Goal: Task Accomplishment & Management: Complete application form

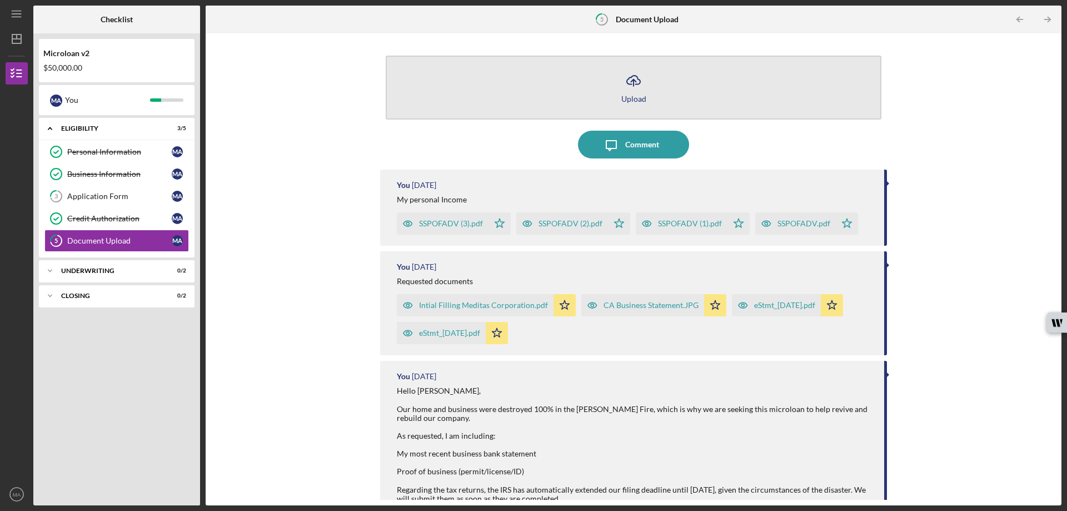
click at [631, 98] on div "Upload" at bounding box center [633, 98] width 25 height 8
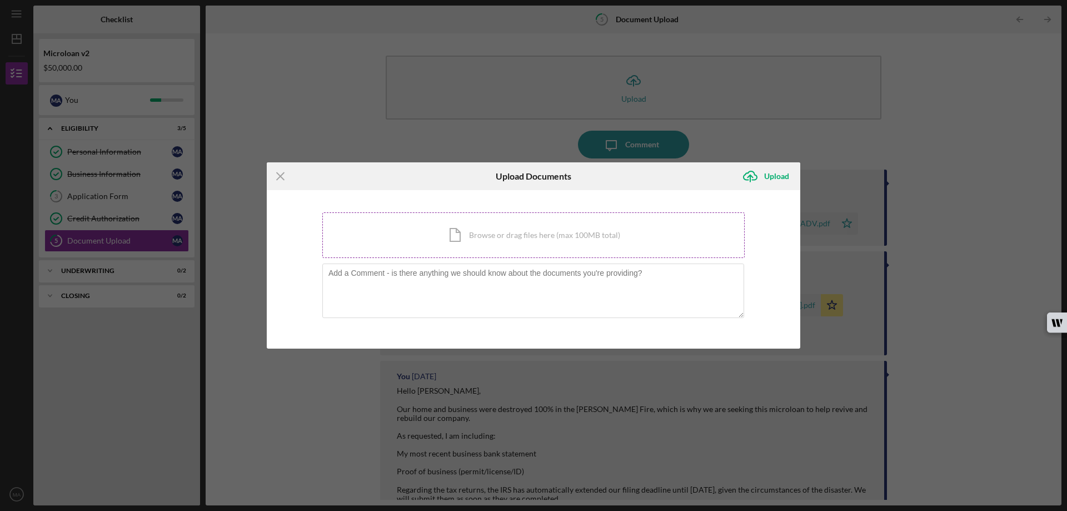
click at [497, 233] on div "Icon/Document Browse or drag files here (max 100MB total) Tap to choose files o…" at bounding box center [533, 235] width 422 height 46
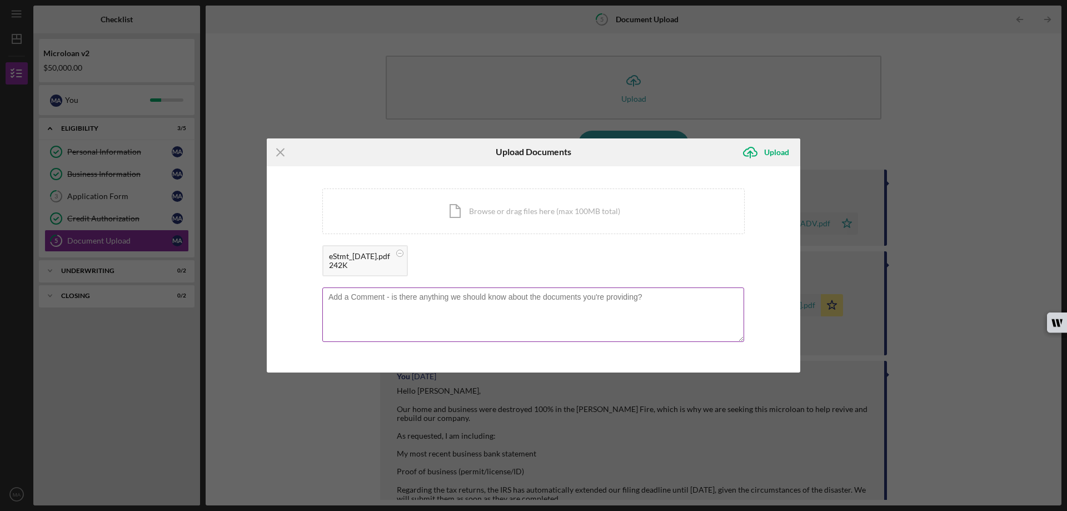
click at [397, 308] on textarea at bounding box center [533, 314] width 422 height 54
click at [420, 329] on textarea "[DATE] Bank Statement" at bounding box center [533, 314] width 422 height 54
type textarea "[DATE] Bank Statement"
click at [771, 153] on div "Upload" at bounding box center [776, 152] width 25 height 22
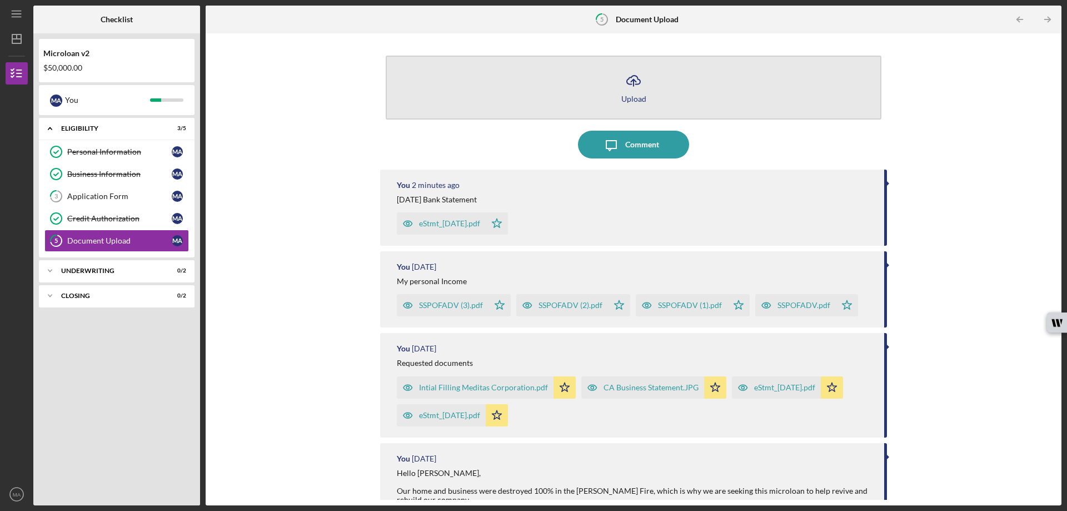
click at [631, 93] on button "Icon/Upload Upload" at bounding box center [634, 88] width 496 height 64
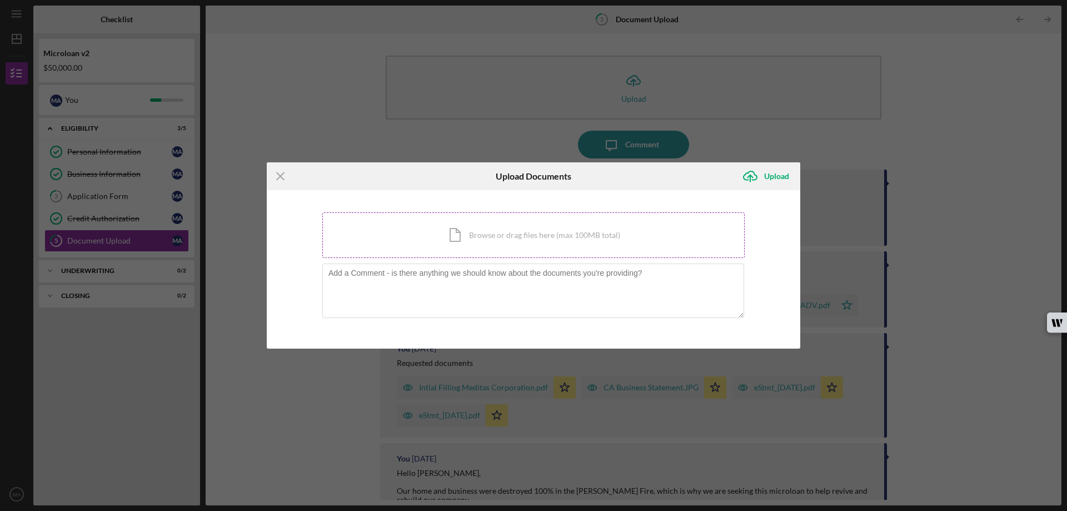
click at [484, 237] on div "Icon/Document Browse or drag files here (max 100MB total) Tap to choose files o…" at bounding box center [533, 235] width 422 height 46
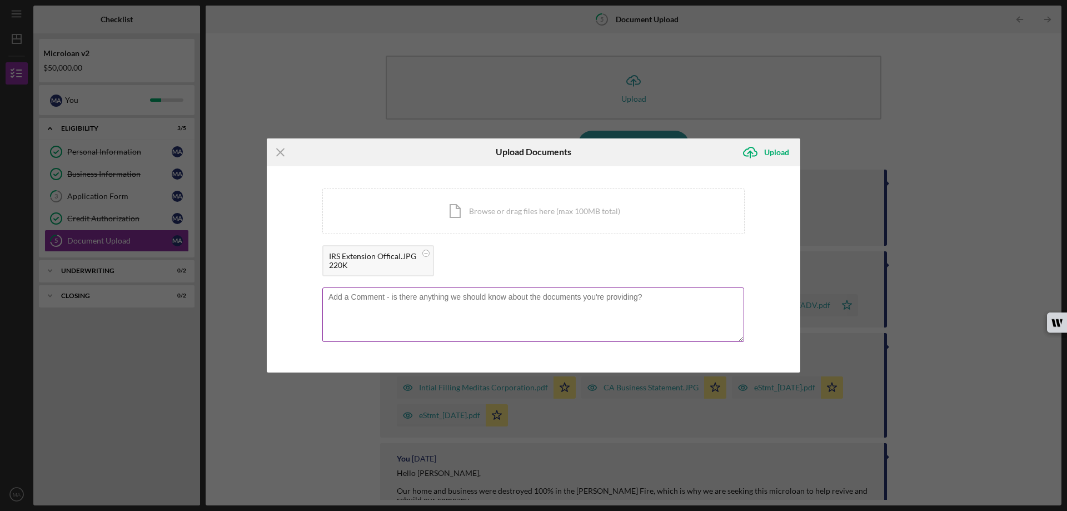
click at [407, 300] on textarea at bounding box center [533, 314] width 422 height 54
type textarea "IRS Official Notice of Extension"
click at [779, 155] on div "Upload" at bounding box center [776, 152] width 25 height 22
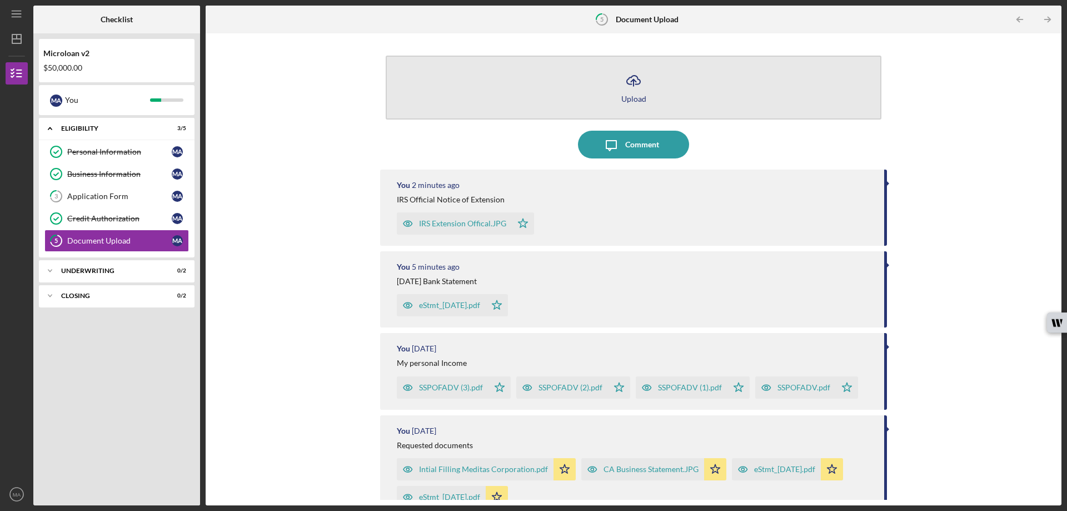
click at [639, 102] on div "Upload" at bounding box center [633, 98] width 25 height 8
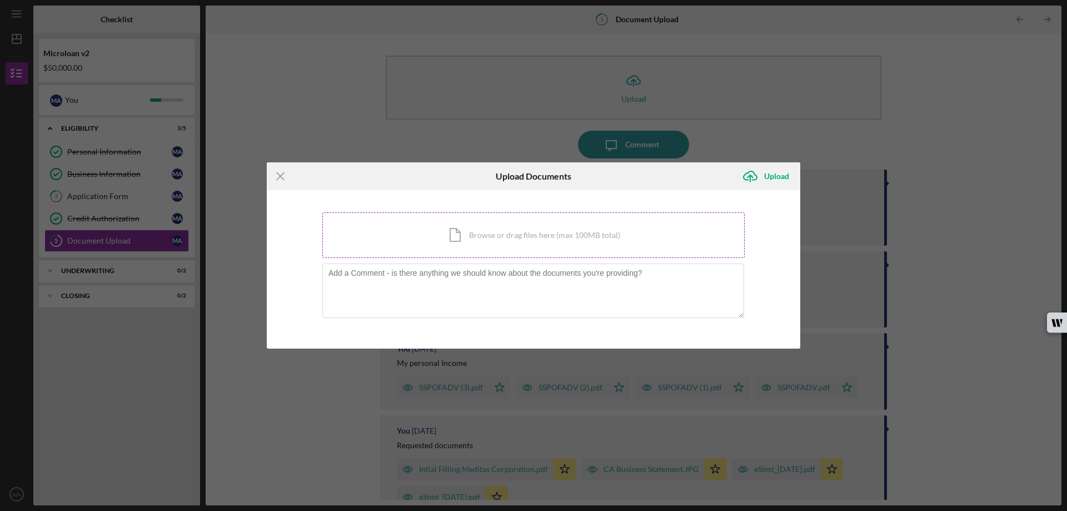
click at [482, 237] on div "Icon/Document Browse or drag files here (max 100MB total) Tap to choose files o…" at bounding box center [533, 235] width 422 height 46
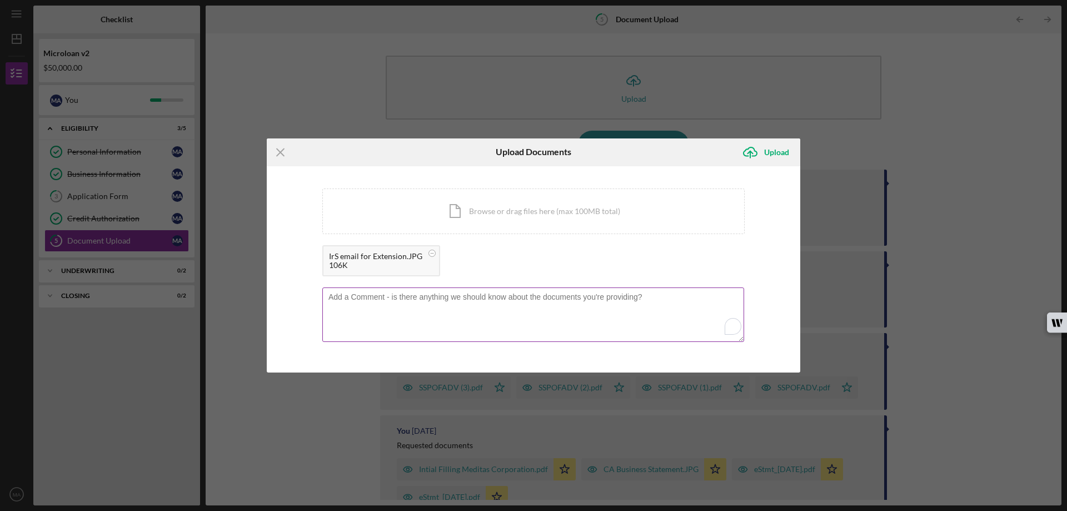
click at [450, 306] on textarea "To enrich screen reader interactions, please activate Accessibility in Grammarl…" at bounding box center [533, 314] width 422 height 54
type textarea "IRS Email for Extension"
click at [781, 150] on div "Upload" at bounding box center [776, 152] width 25 height 22
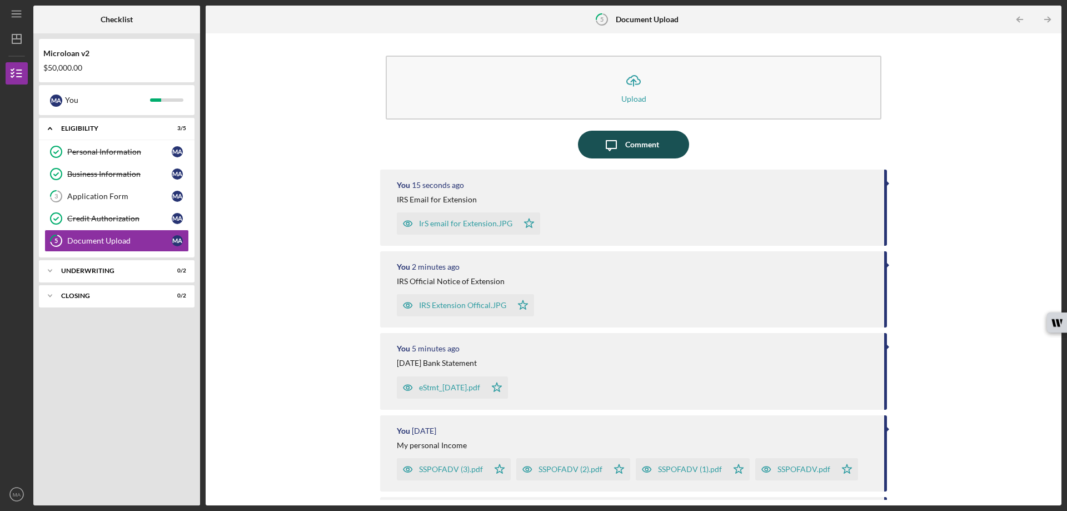
click at [642, 151] on div "Comment" at bounding box center [642, 145] width 34 height 28
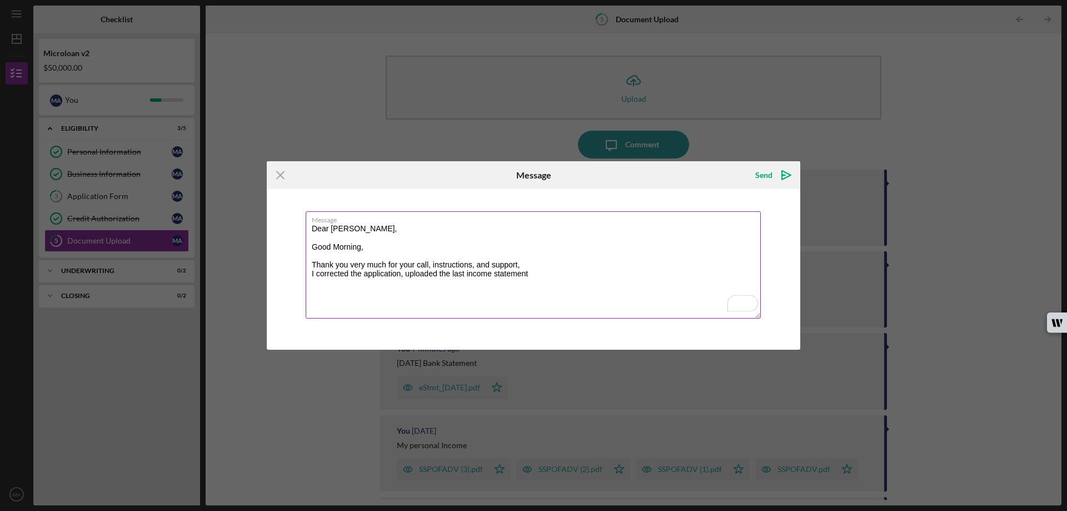
click at [533, 273] on textarea "Dear [PERSON_NAME], Good Morning, Thank you very much for your call, instructio…" at bounding box center [533, 264] width 455 height 107
click at [578, 269] on textarea "Dear [PERSON_NAME], Good Morning, Thank you very much for your call, instructio…" at bounding box center [533, 264] width 455 height 107
type textarea "Dear [PERSON_NAME], Good Morning, Thank you very much for your call, instructio…"
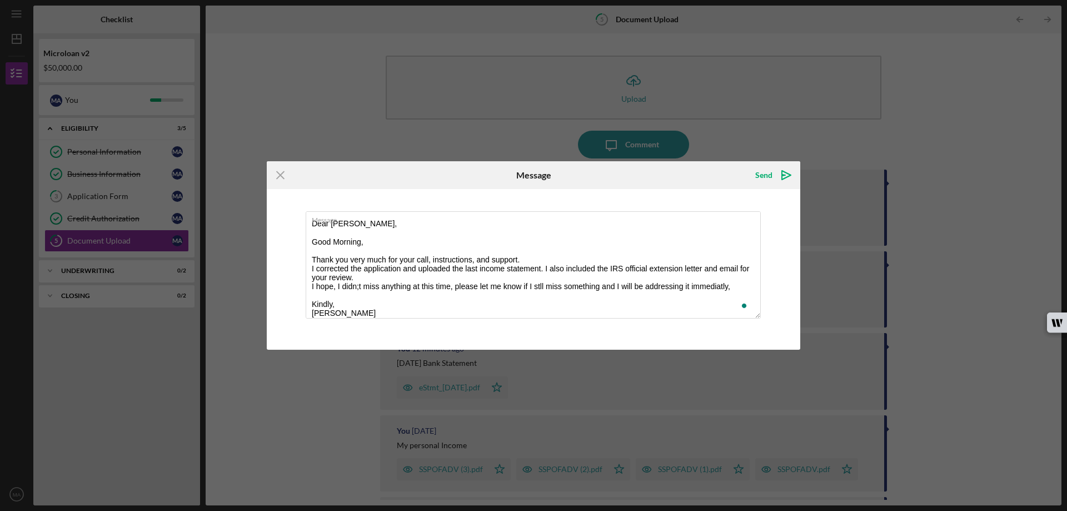
scroll to position [14, 0]
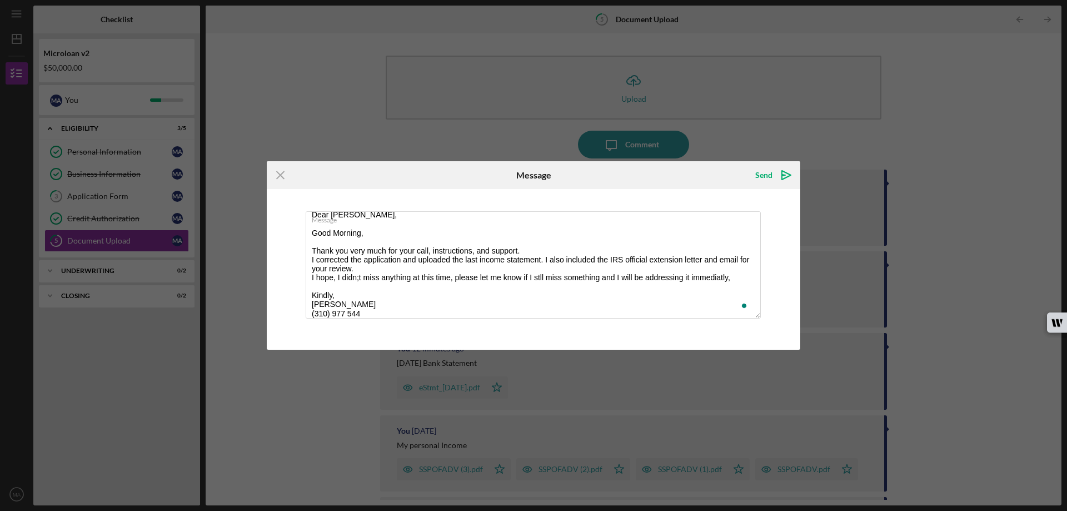
type textarea "Dear Hector, Good Morning, Thank you very much for your call, instructions, and…"
type textarea "4"
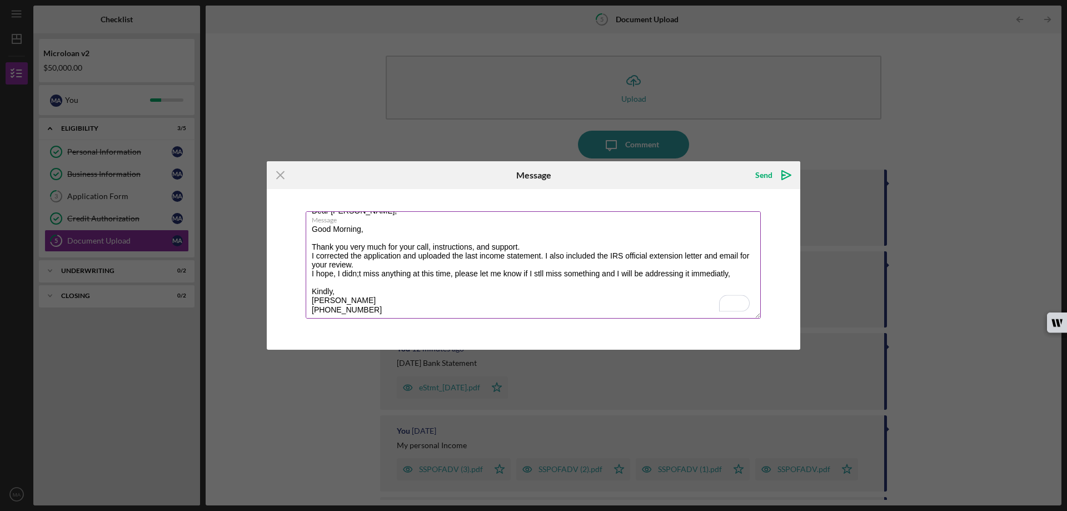
scroll to position [0, 0]
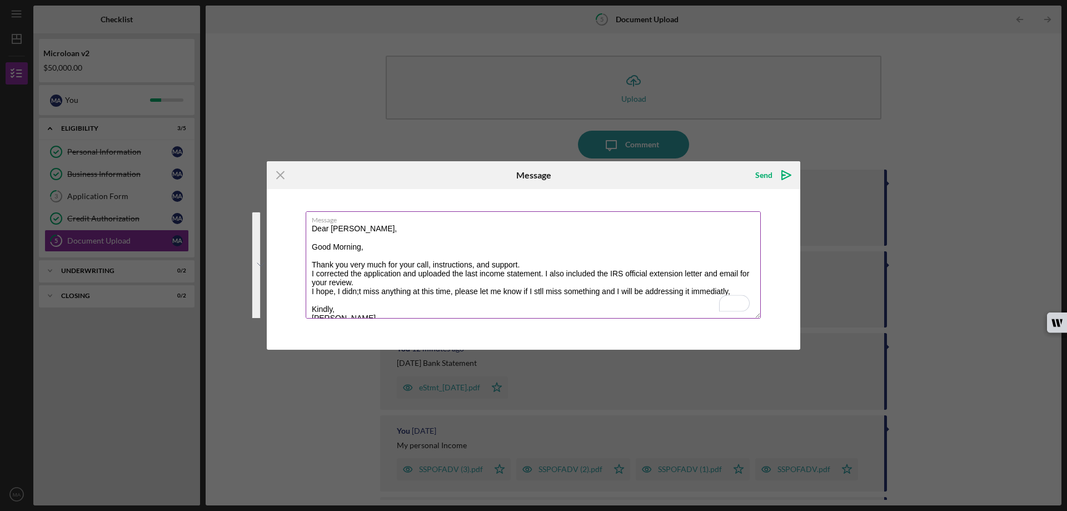
drag, startPoint x: 385, startPoint y: 312, endPoint x: 313, endPoint y: 217, distance: 119.5
click at [313, 217] on div "Message Dear Hector, Good Morning, Thank you very much for your call, instructi…" at bounding box center [534, 265] width 456 height 109
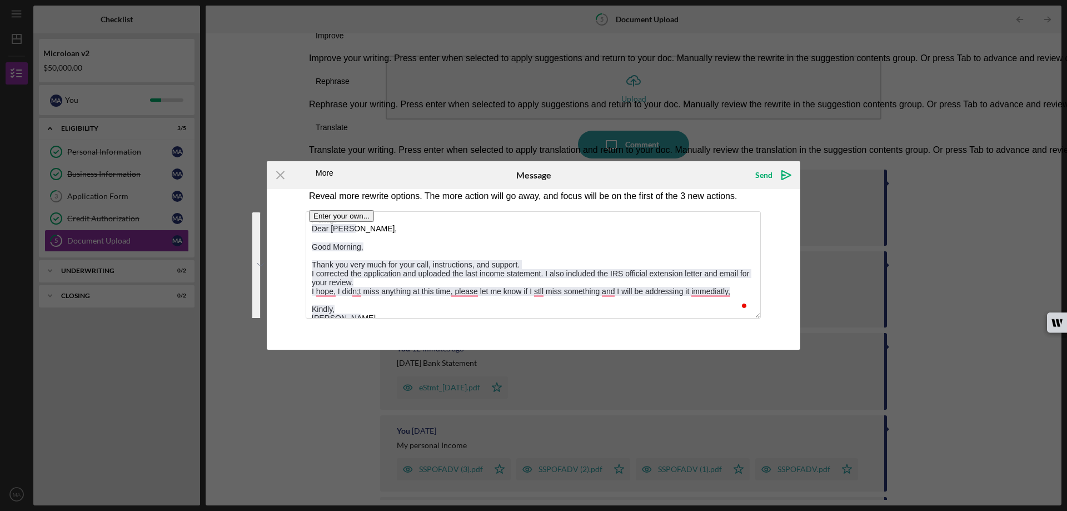
click at [261, 280] on button "See rewrite suggestions" at bounding box center [256, 265] width 9 height 107
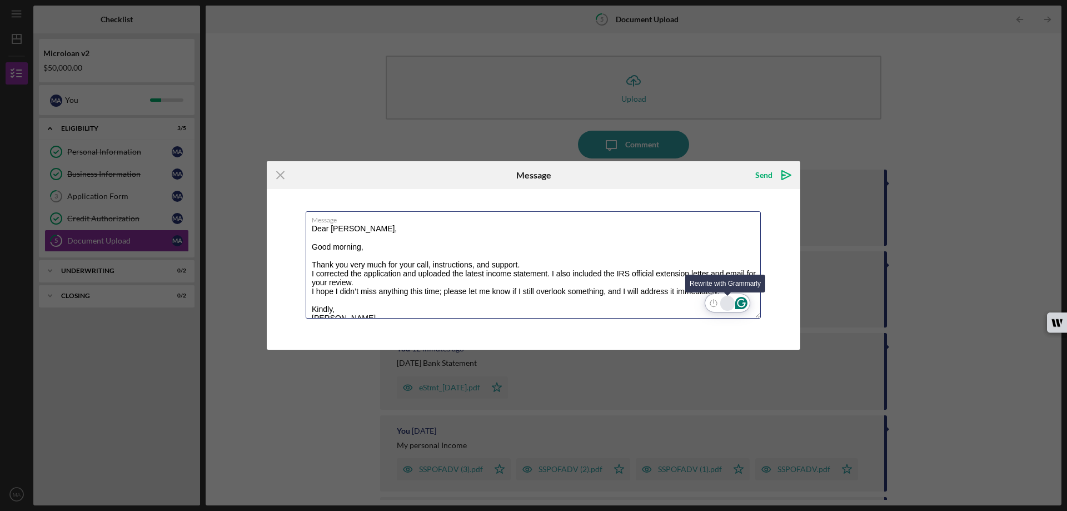
type textarea "Dear Hector, Good morning, Thank you very much for your call, instructions, and…"
click at [726, 302] on div "Rewrite with Grammarly" at bounding box center [727, 303] width 12 height 13
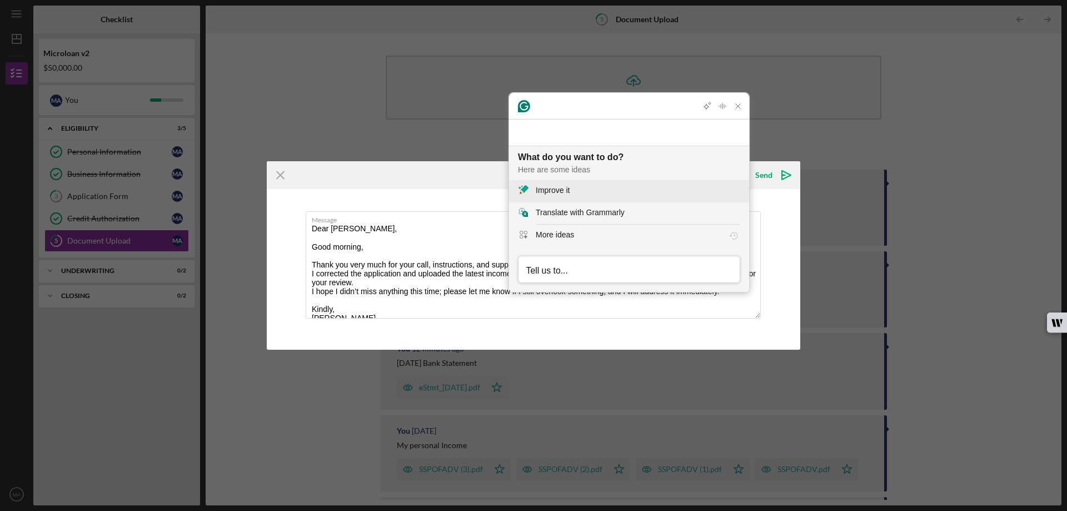
click at [559, 191] on div "Improve it" at bounding box center [553, 191] width 34 height 12
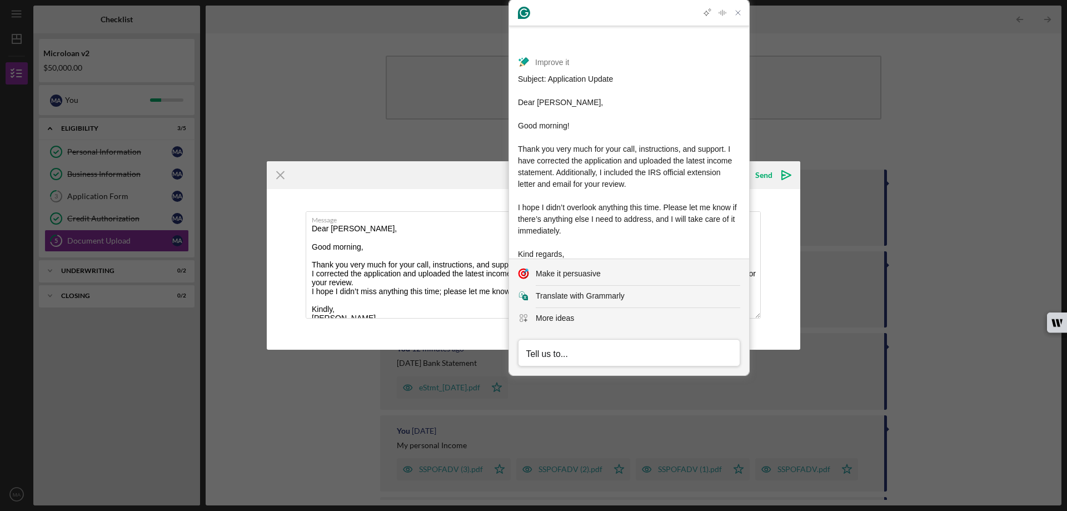
scroll to position [62, 0]
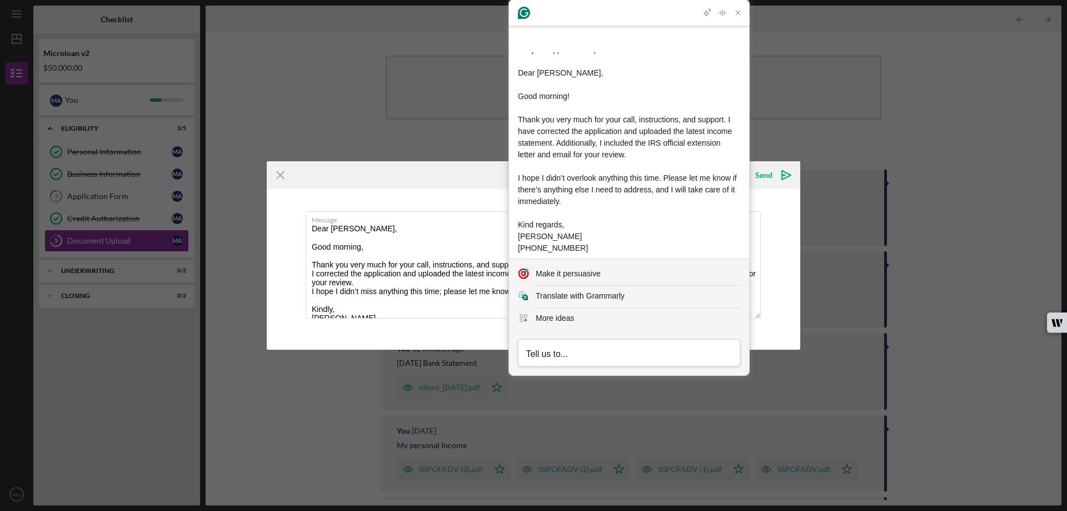
drag, startPoint x: 582, startPoint y: 223, endPoint x: 507, endPoint y: 45, distance: 192.8
click at [531, 258] on div "Insert" at bounding box center [532, 267] width 21 height 18
click at [736, 14] on icon "Close Grammarly Assistant" at bounding box center [738, 13] width 4 height 4
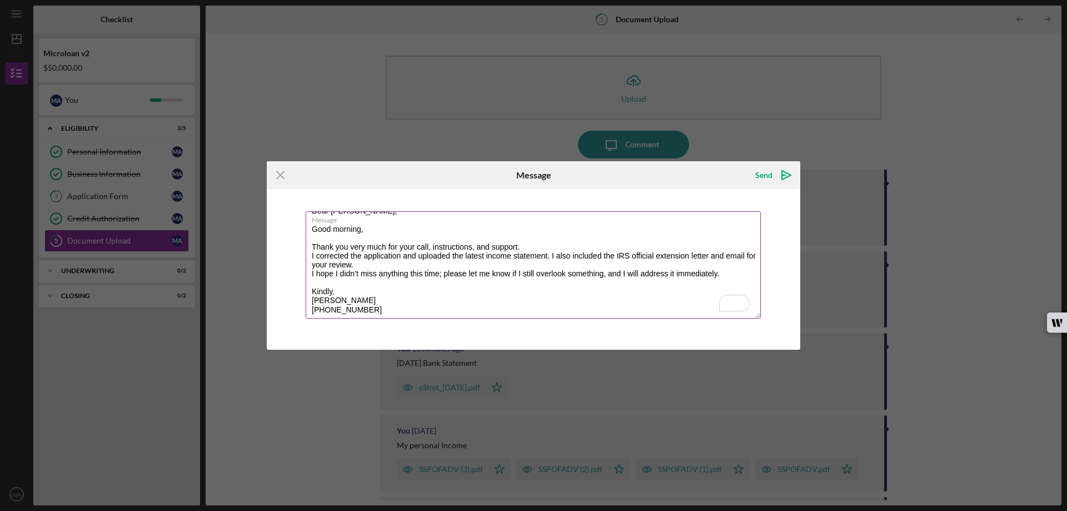
scroll to position [0, 0]
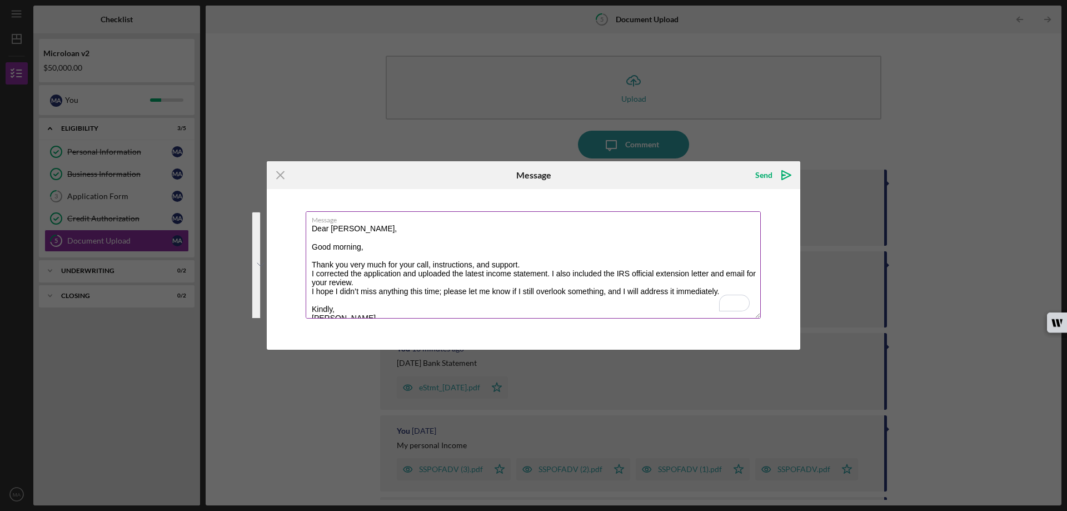
drag, startPoint x: 372, startPoint y: 310, endPoint x: 312, endPoint y: 212, distance: 114.5
click at [312, 212] on div "Message Dear Hector, Good morning, Thank you very much for your call, instructi…" at bounding box center [534, 265] width 456 height 109
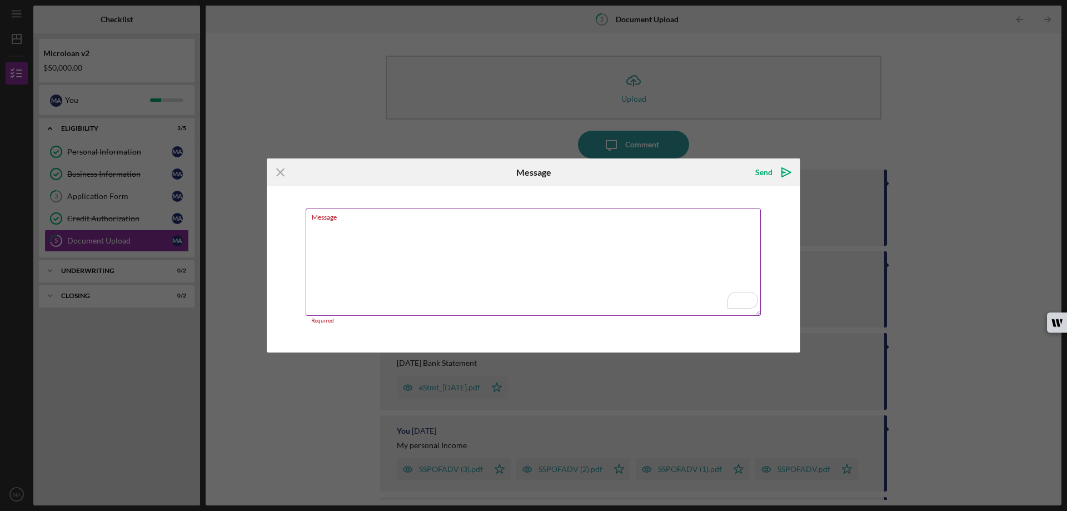
paste textarea "Chat New Conversation 🤓 Explain a complex thing Explain Artificial Intelligence…"
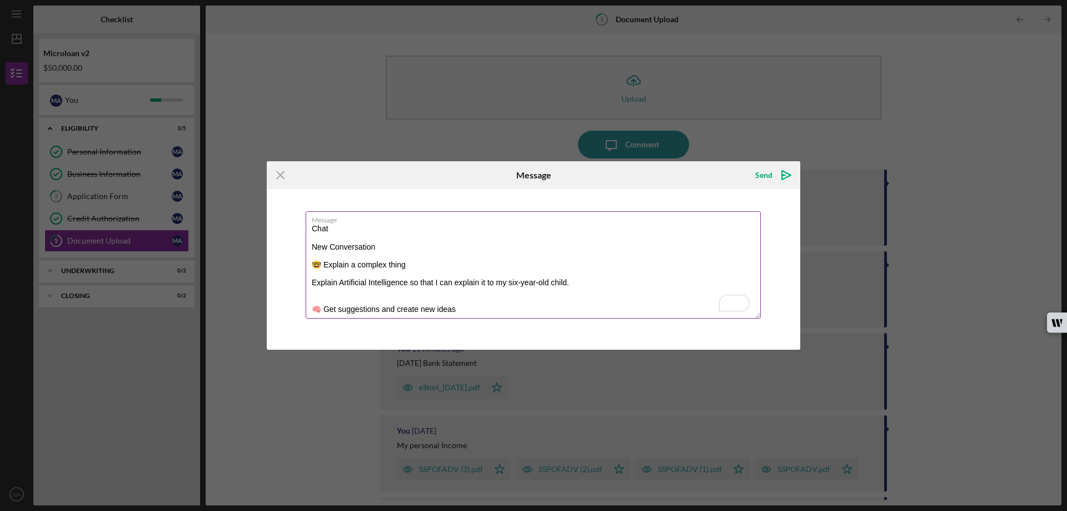
scroll to position [479, 0]
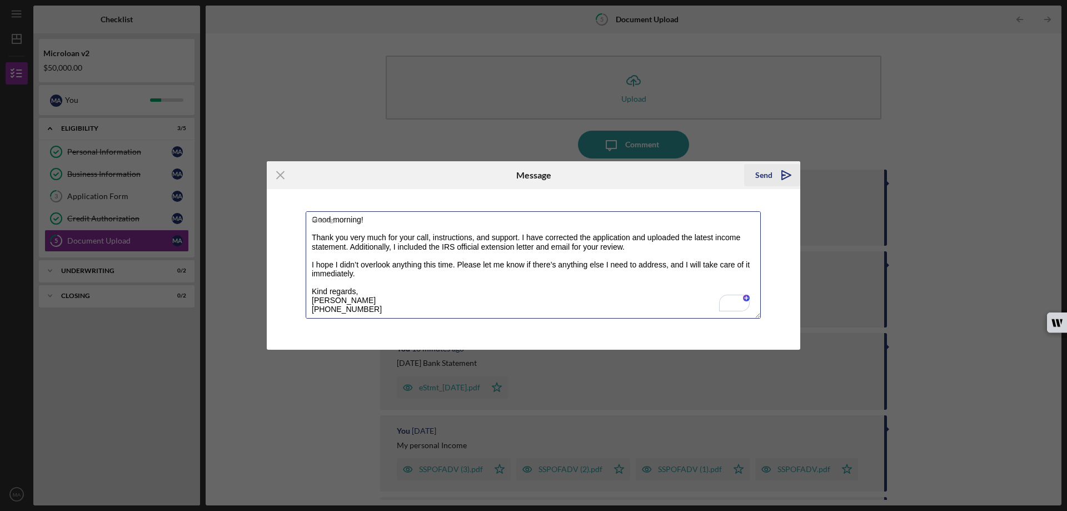
type textarea "Chat New Conversation 🤓 Explain a complex thing Explain Artificial Intelligence…"
click at [762, 173] on div "Send" at bounding box center [763, 175] width 17 height 22
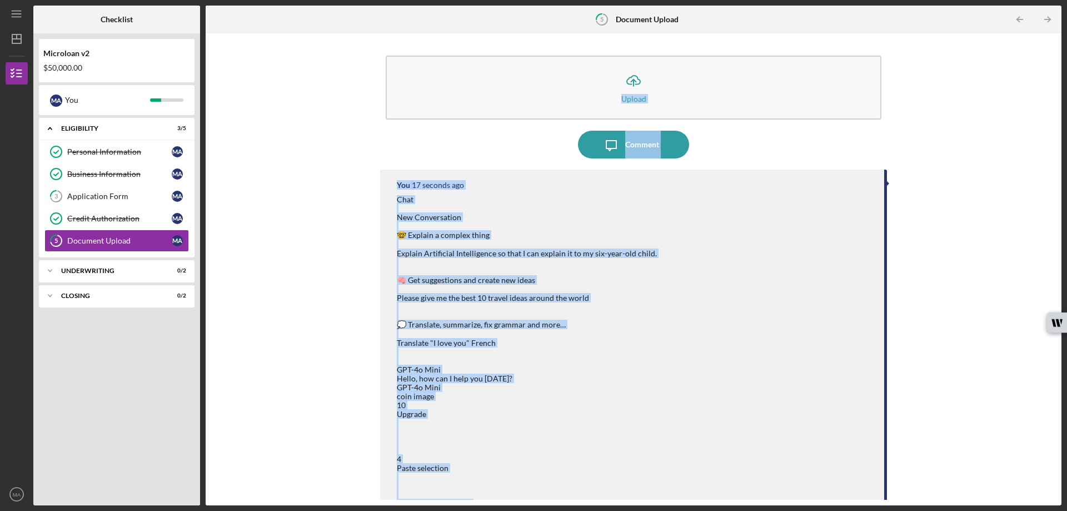
drag, startPoint x: 426, startPoint y: 260, endPoint x: 391, endPoint y: 122, distance: 142.3
click at [391, 122] on div "Icon/Upload Upload Icon/Message Comment You 17 seconds ago You 7 minutes ago IR…" at bounding box center [633, 269] width 507 height 461
drag, startPoint x: 488, startPoint y: 300, endPoint x: 659, endPoint y: 260, distance: 175.1
click at [659, 260] on div "Chat New Conversation 🤓 Explain a complex thing Explain Artificial Intelligence…" at bounding box center [635, 468] width 476 height 546
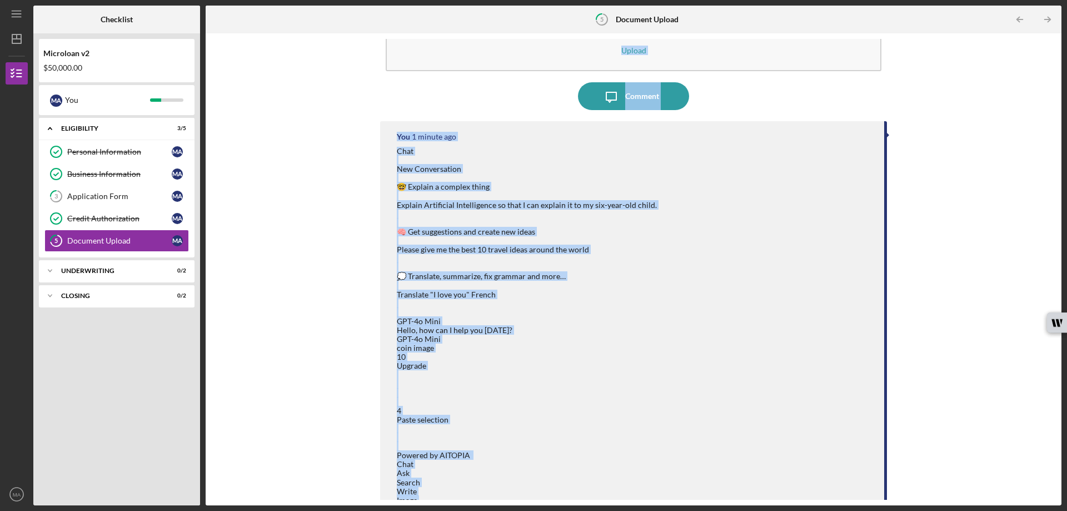
scroll to position [4, 0]
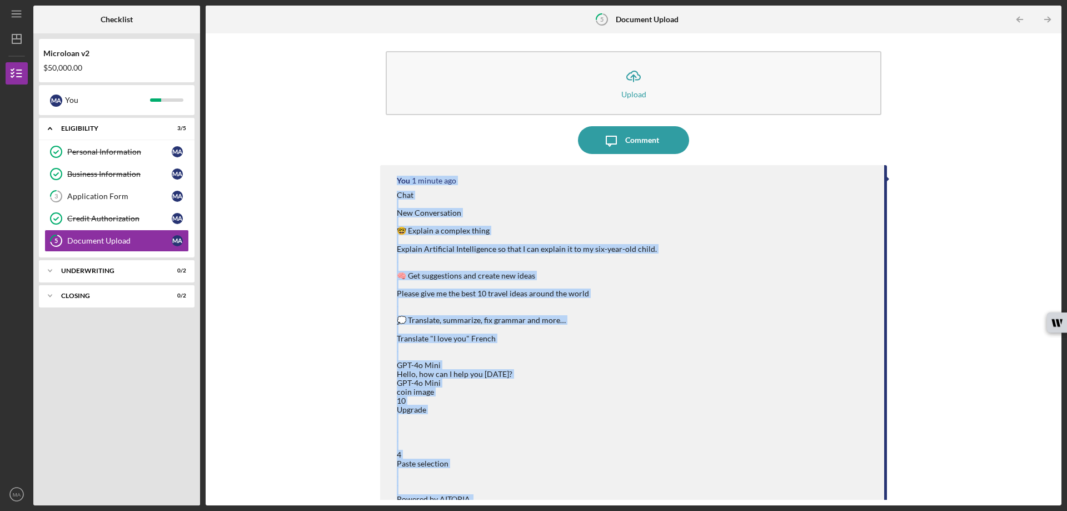
drag, startPoint x: 434, startPoint y: 320, endPoint x: 391, endPoint y: 186, distance: 140.8
click at [391, 186] on div "You 1 minute ago Chat New Conversation 🤓 Explain a complex thing Explain Artifi…" at bounding box center [633, 457] width 507 height 585
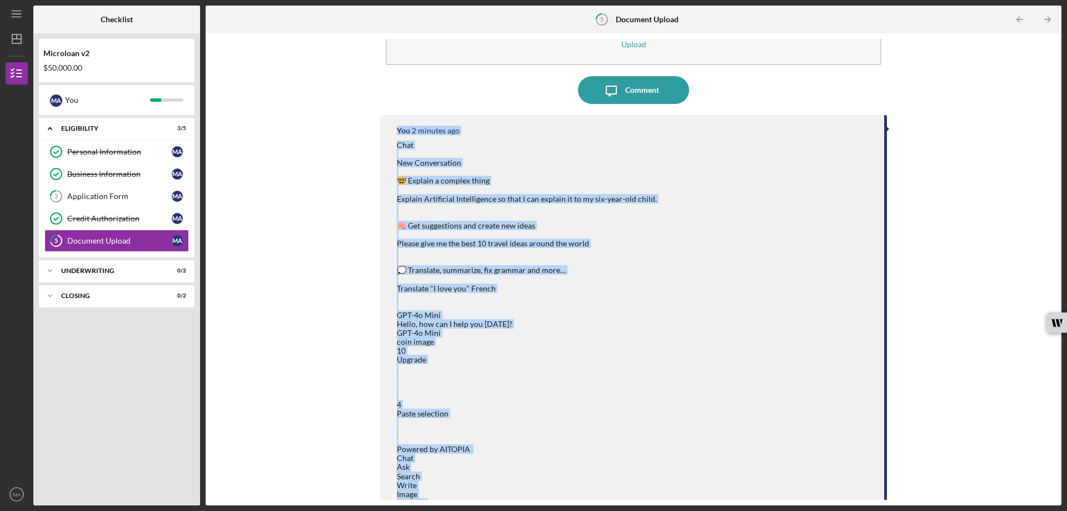
scroll to position [0, 0]
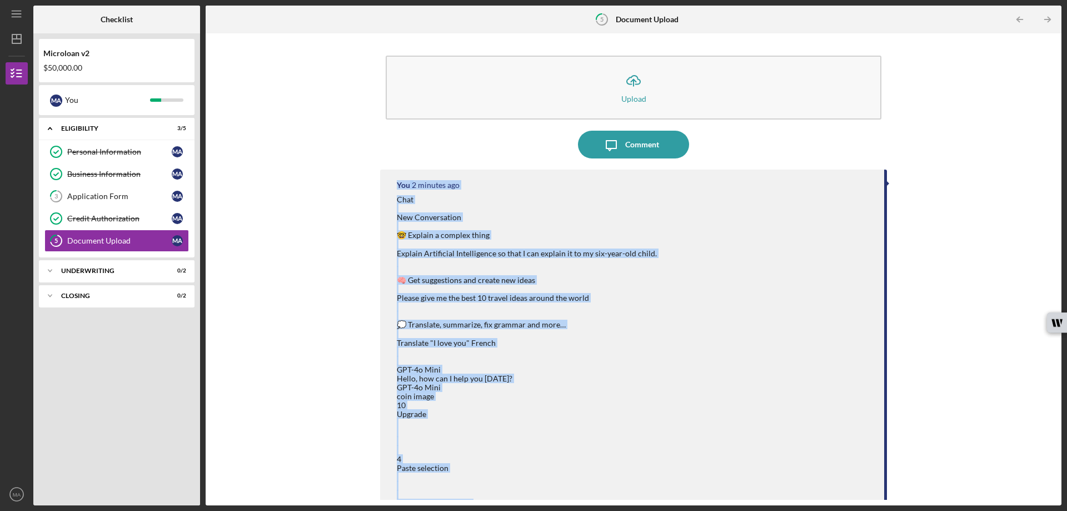
click at [598, 433] on div "Chat New Conversation 🤓 Explain a complex thing Explain Artificial Intelligence…" at bounding box center [635, 468] width 476 height 546
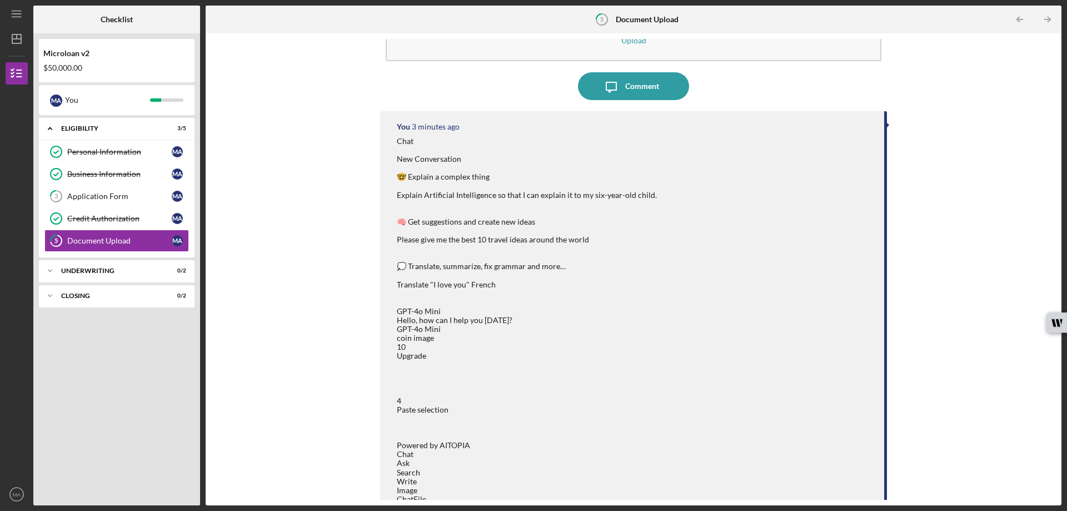
scroll to position [56, 0]
click at [886, 127] on div at bounding box center [887, 128] width 3 height 6
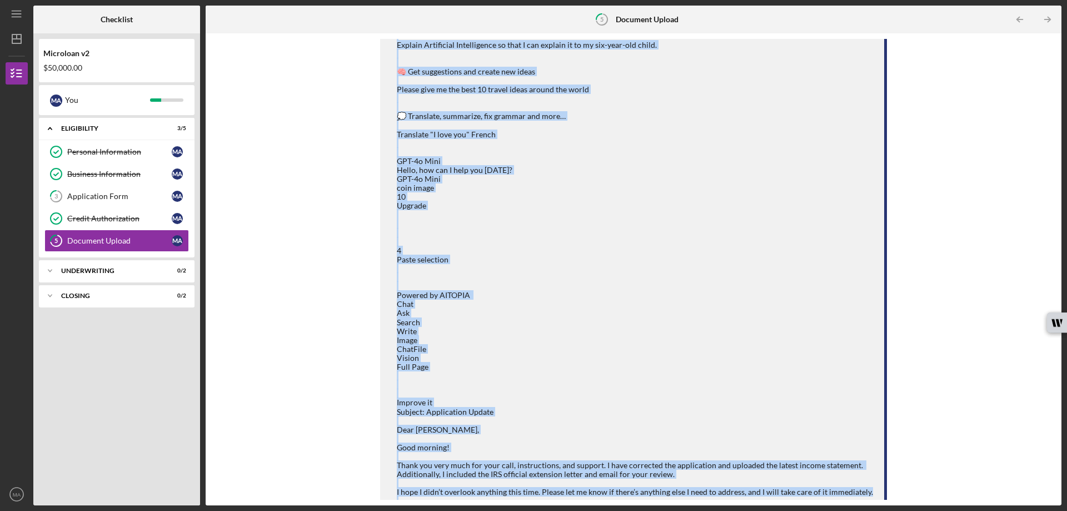
scroll to position [253, 0]
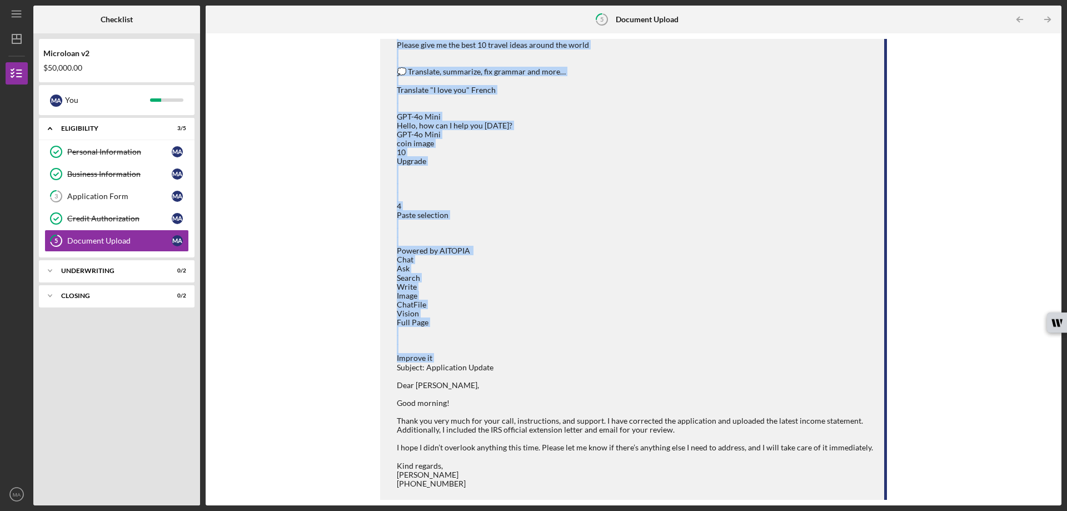
drag, startPoint x: 393, startPoint y: 127, endPoint x: 500, endPoint y: 375, distance: 269.3
click at [500, 375] on div "You 3 minutes ago Chat New Conversation 🤓 Explain a complex thing Explain Artif…" at bounding box center [633, 209] width 507 height 585
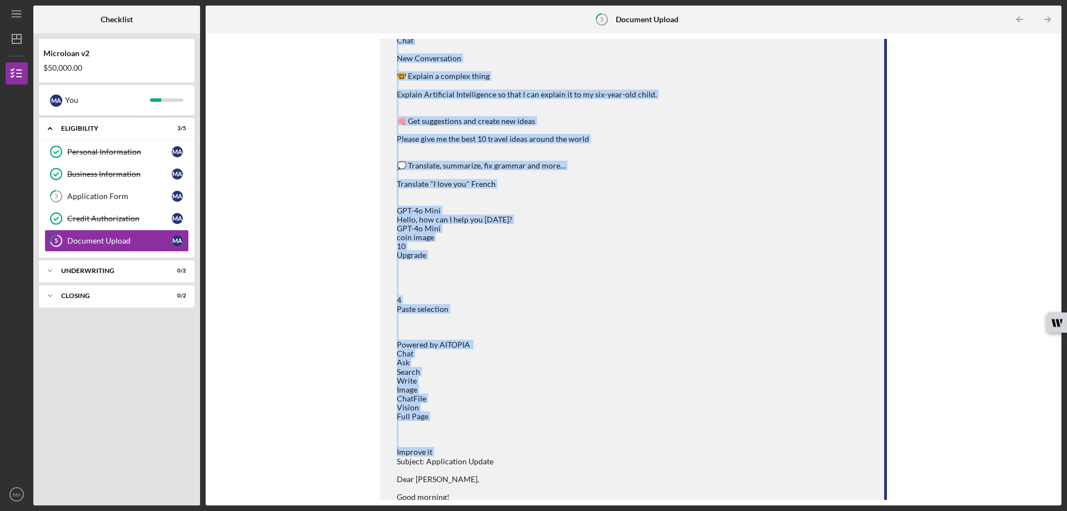
scroll to position [0, 0]
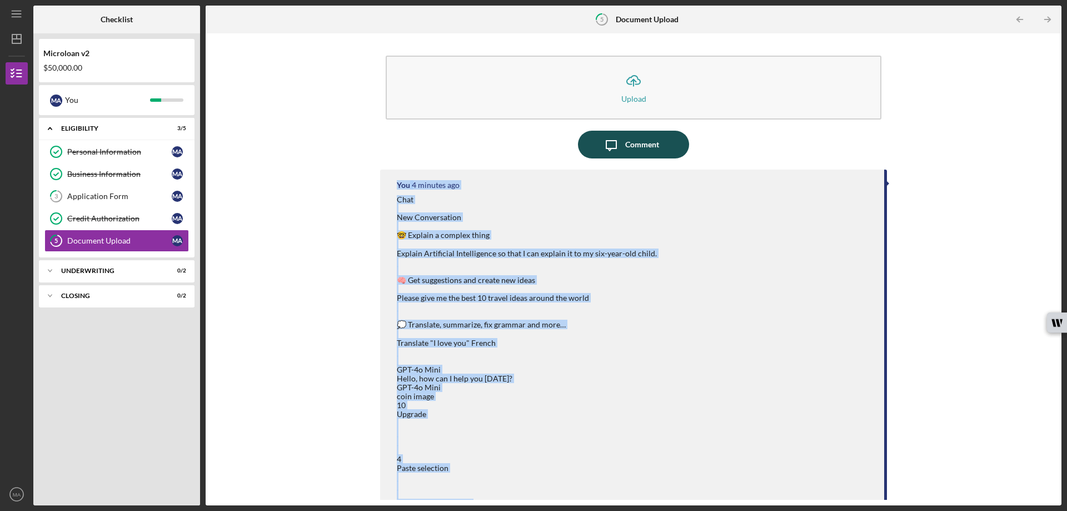
click at [629, 143] on div "Comment" at bounding box center [642, 145] width 34 height 28
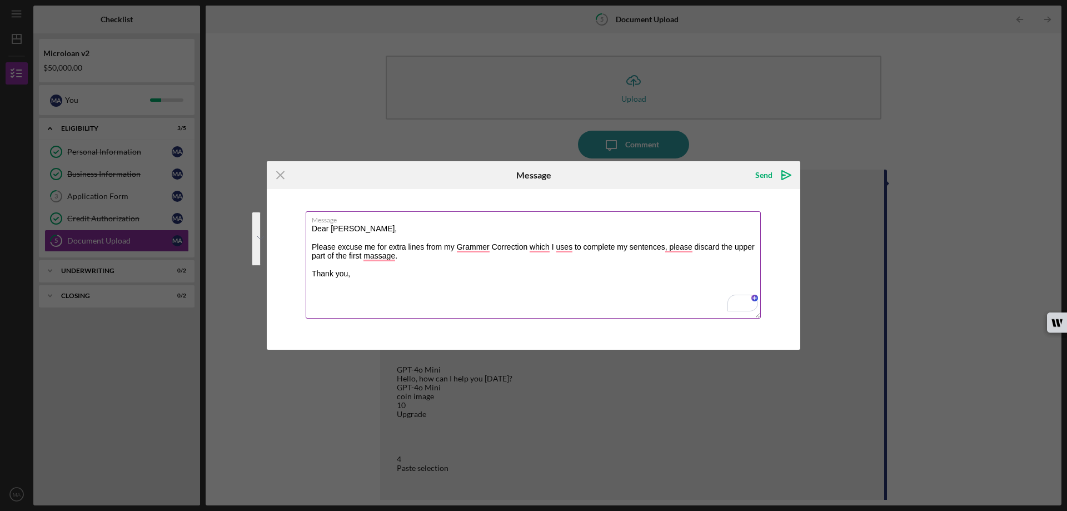
drag, startPoint x: 351, startPoint y: 273, endPoint x: 314, endPoint y: 230, distance: 57.6
click at [314, 230] on textarea "Dear Hector, Please excuse me for extra lines from my Grammer Correction which …" at bounding box center [533, 264] width 455 height 107
click at [261, 247] on button "See rewrite suggestions" at bounding box center [256, 238] width 9 height 53
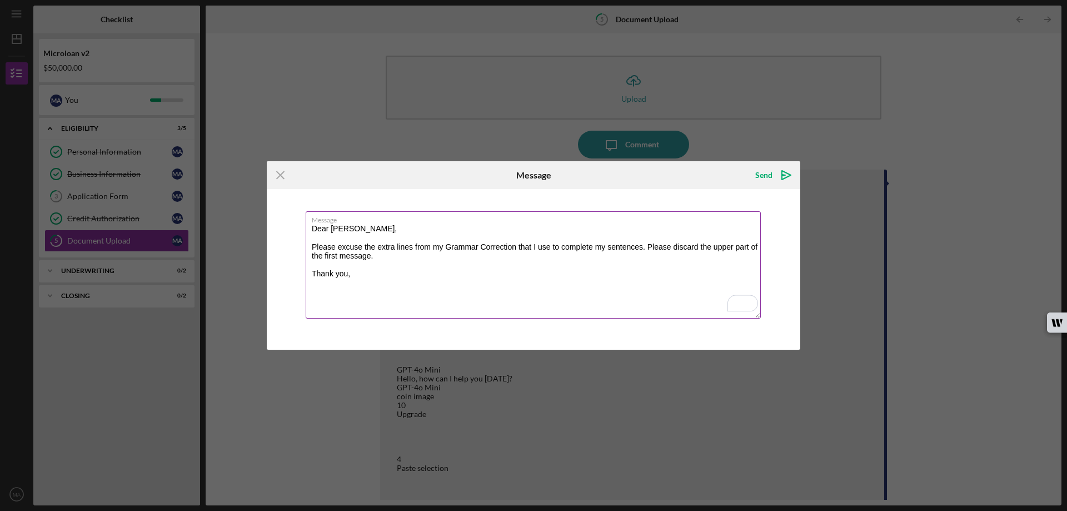
click at [417, 297] on textarea "Dear Hector, Please excuse the extra lines from my Grammar Correction that I us…" at bounding box center [533, 264] width 455 height 107
type textarea "Dear Hector, Please excuse the extra lines from my Grammar Correction that I us…"
click at [791, 170] on icon "Icon/icon-invite-send" at bounding box center [786, 175] width 28 height 28
